Goal: Navigation & Orientation: Find specific page/section

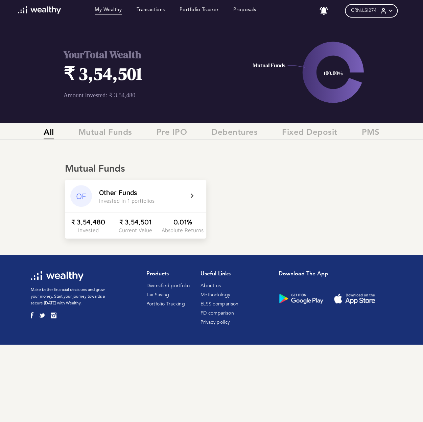
click at [131, 192] on div "Other Funds" at bounding box center [118, 193] width 38 height 8
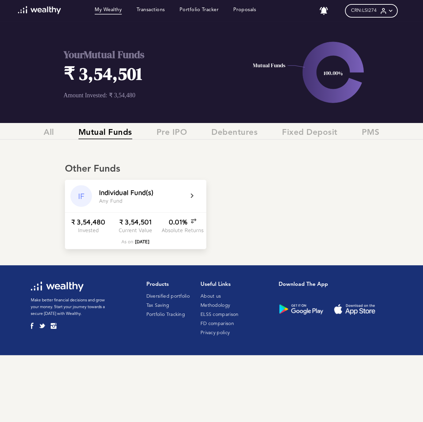
click at [187, 196] on div "IF I n d i v i d u a l F u n d ( s ) A n y F u n d" at bounding box center [135, 196] width 141 height 32
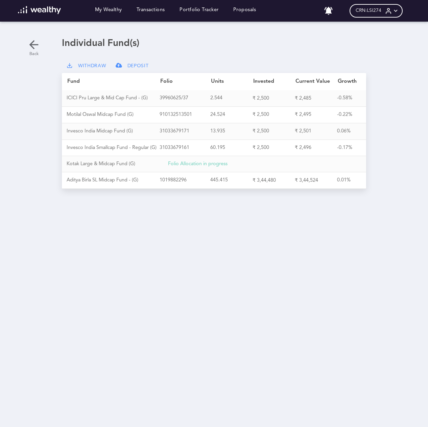
click at [31, 44] on icon at bounding box center [34, 45] width 14 height 14
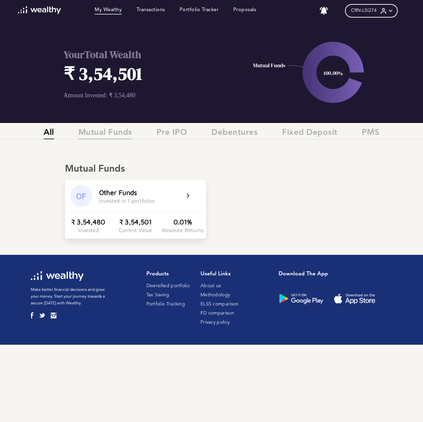
click at [105, 136] on span "Mutual Funds" at bounding box center [105, 133] width 54 height 11
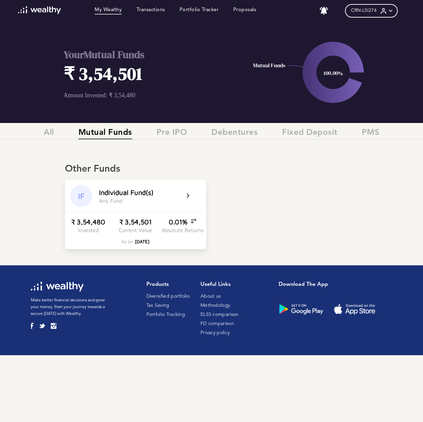
click at [156, 315] on link "Portfolio Tracking" at bounding box center [165, 314] width 39 height 5
click at [160, 317] on link "Portfolio Tracking" at bounding box center [165, 314] width 39 height 5
